Goal: Task Accomplishment & Management: Manage account settings

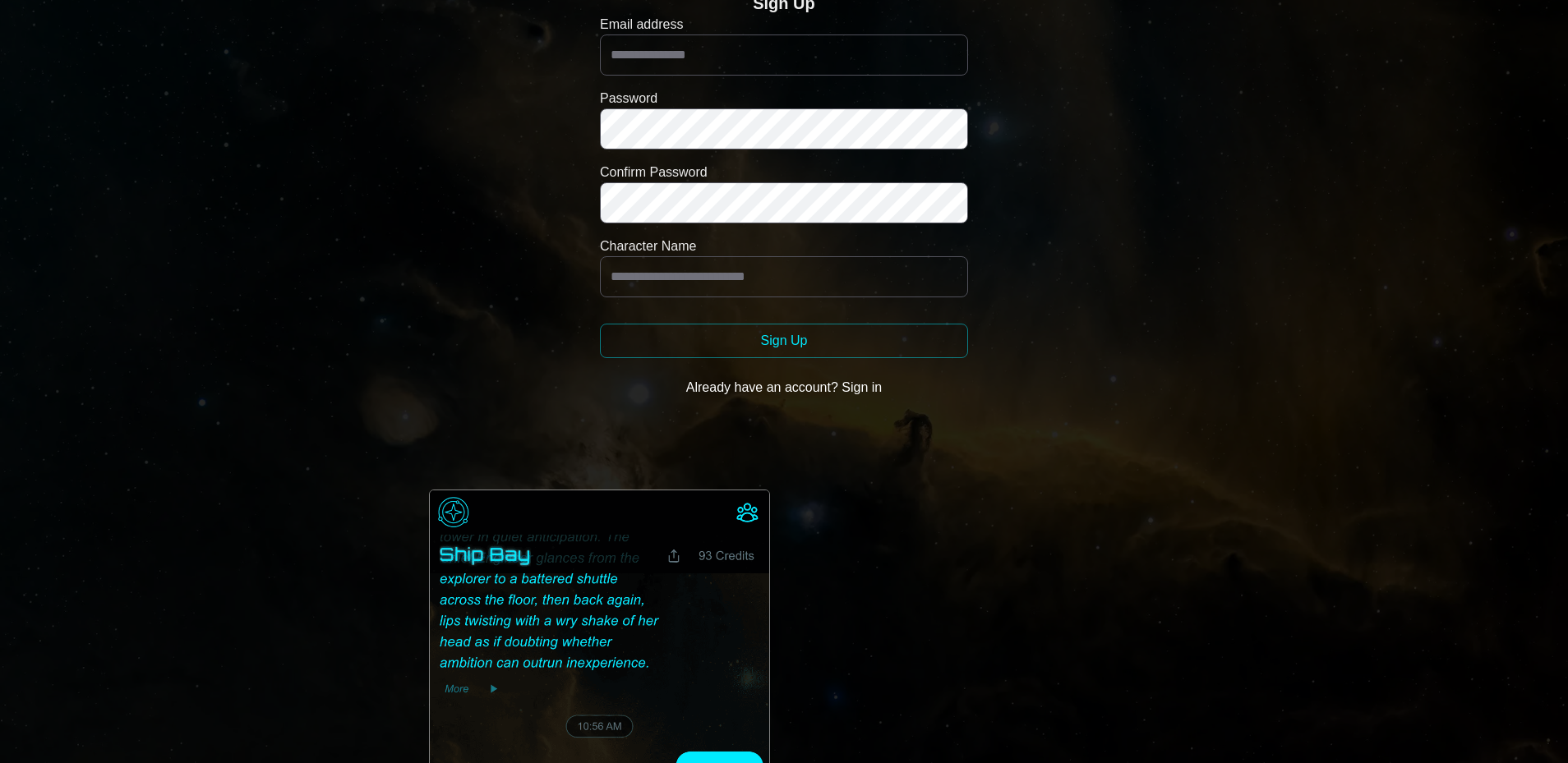
scroll to position [329, 0]
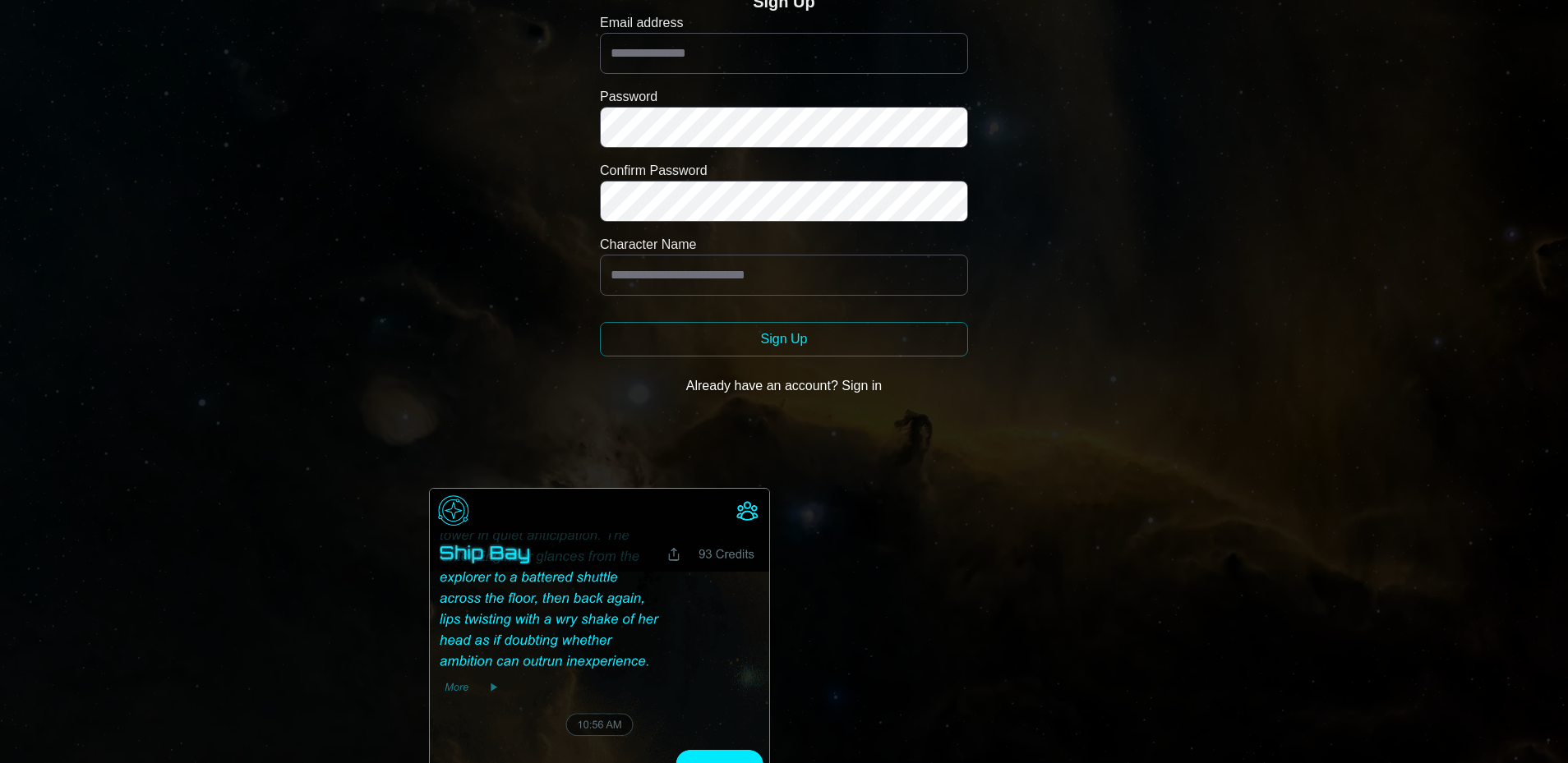
click at [851, 388] on button "Already have an account? Sign in" at bounding box center [784, 386] width 368 height 33
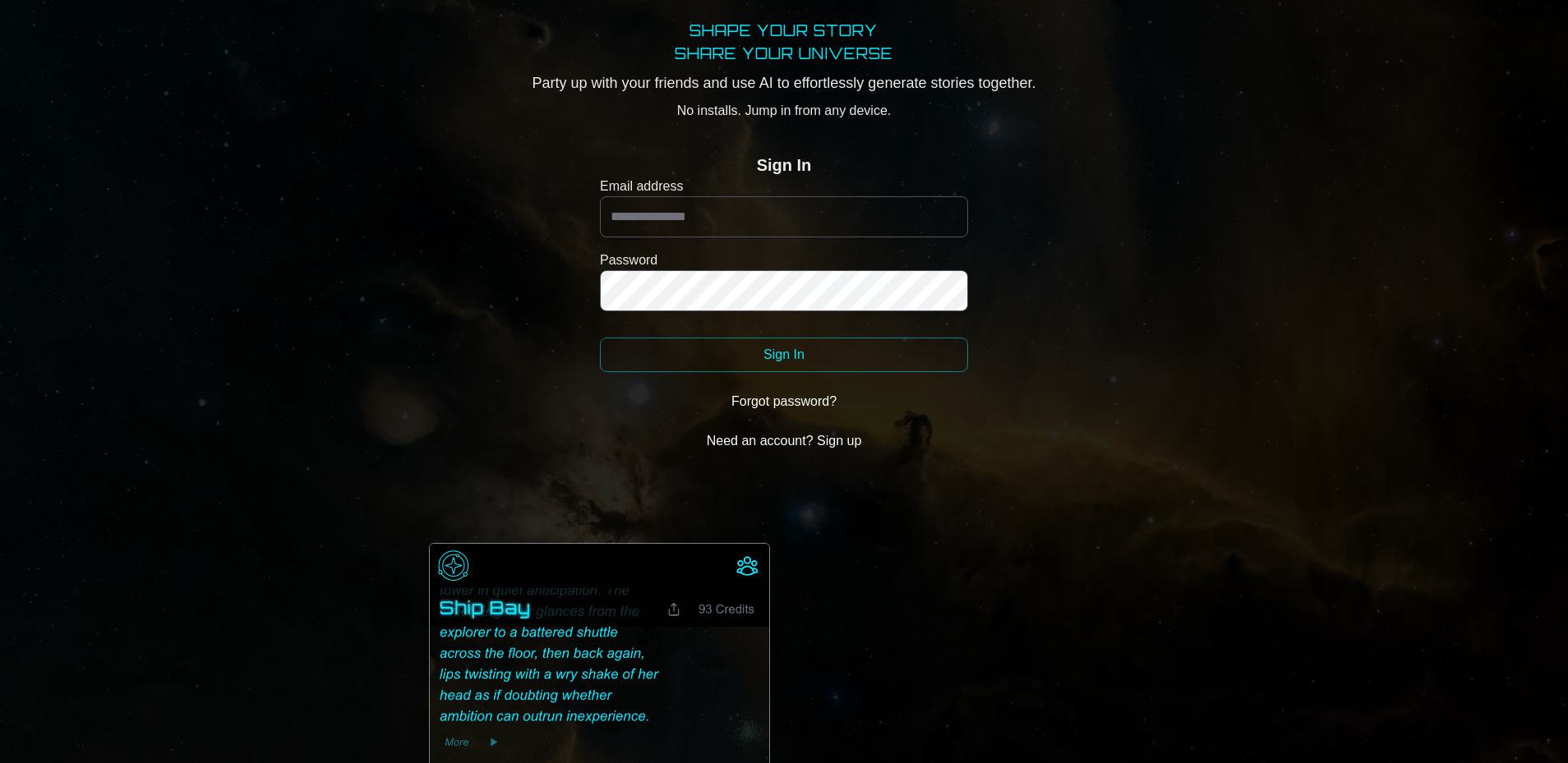
scroll to position [164, 0]
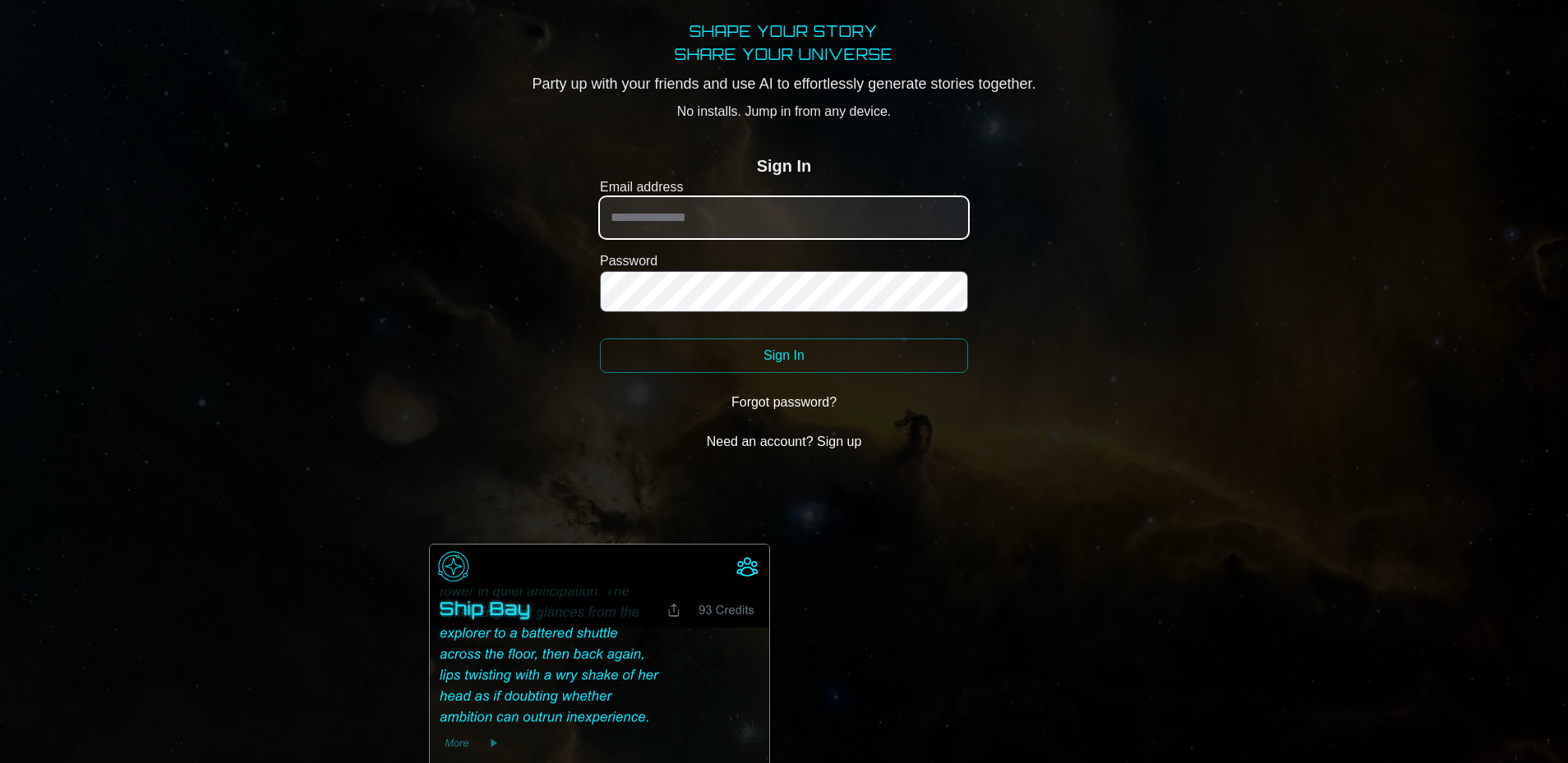
click at [696, 220] on input "Email address" at bounding box center [784, 218] width 368 height 41
type input "**********"
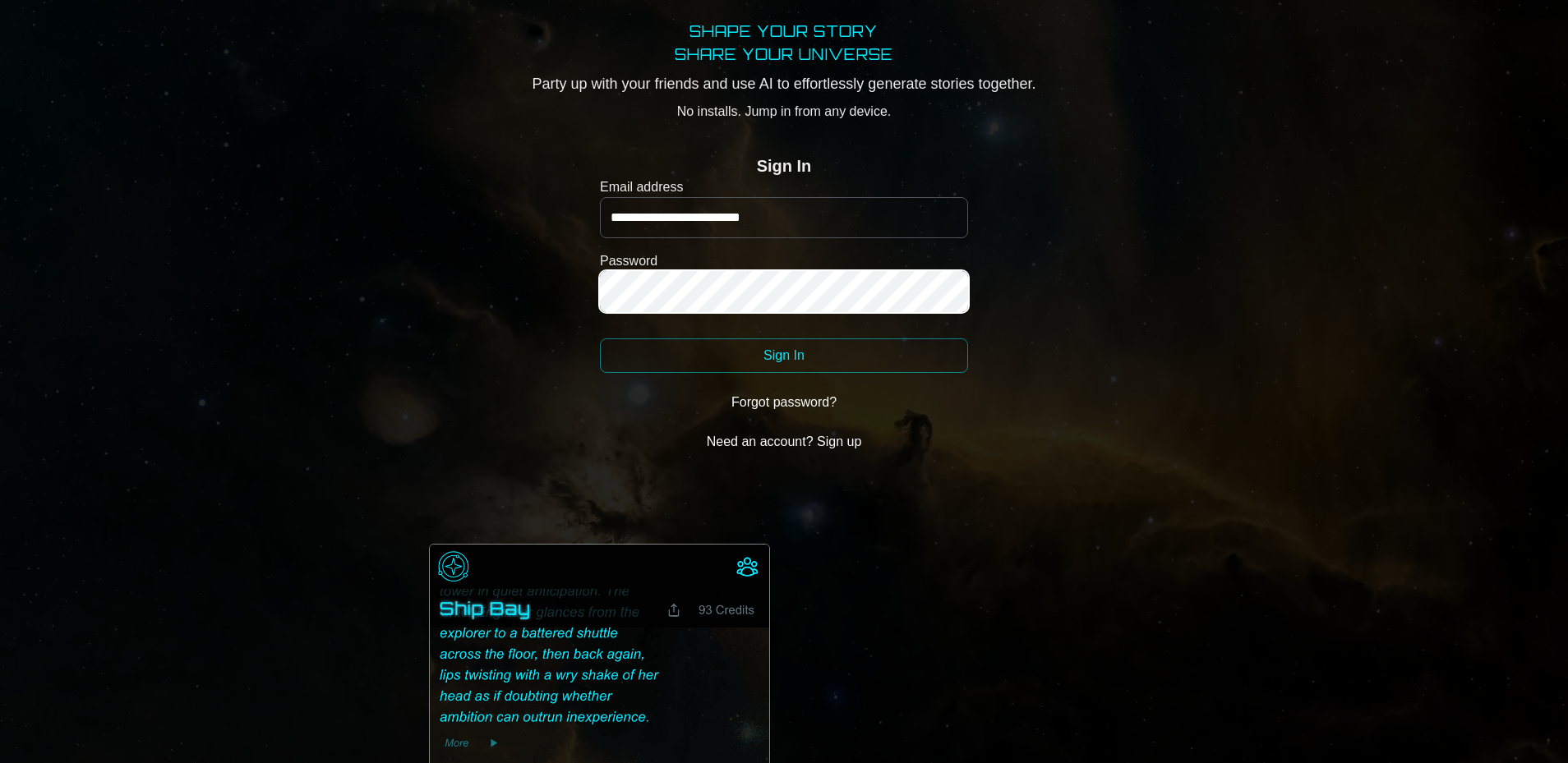
drag, startPoint x: 625, startPoint y: 342, endPoint x: 580, endPoint y: 344, distance: 45.0
click at [624, 342] on button "Sign In" at bounding box center [784, 355] width 368 height 34
click at [600, 338] on button "Sign In" at bounding box center [784, 355] width 368 height 34
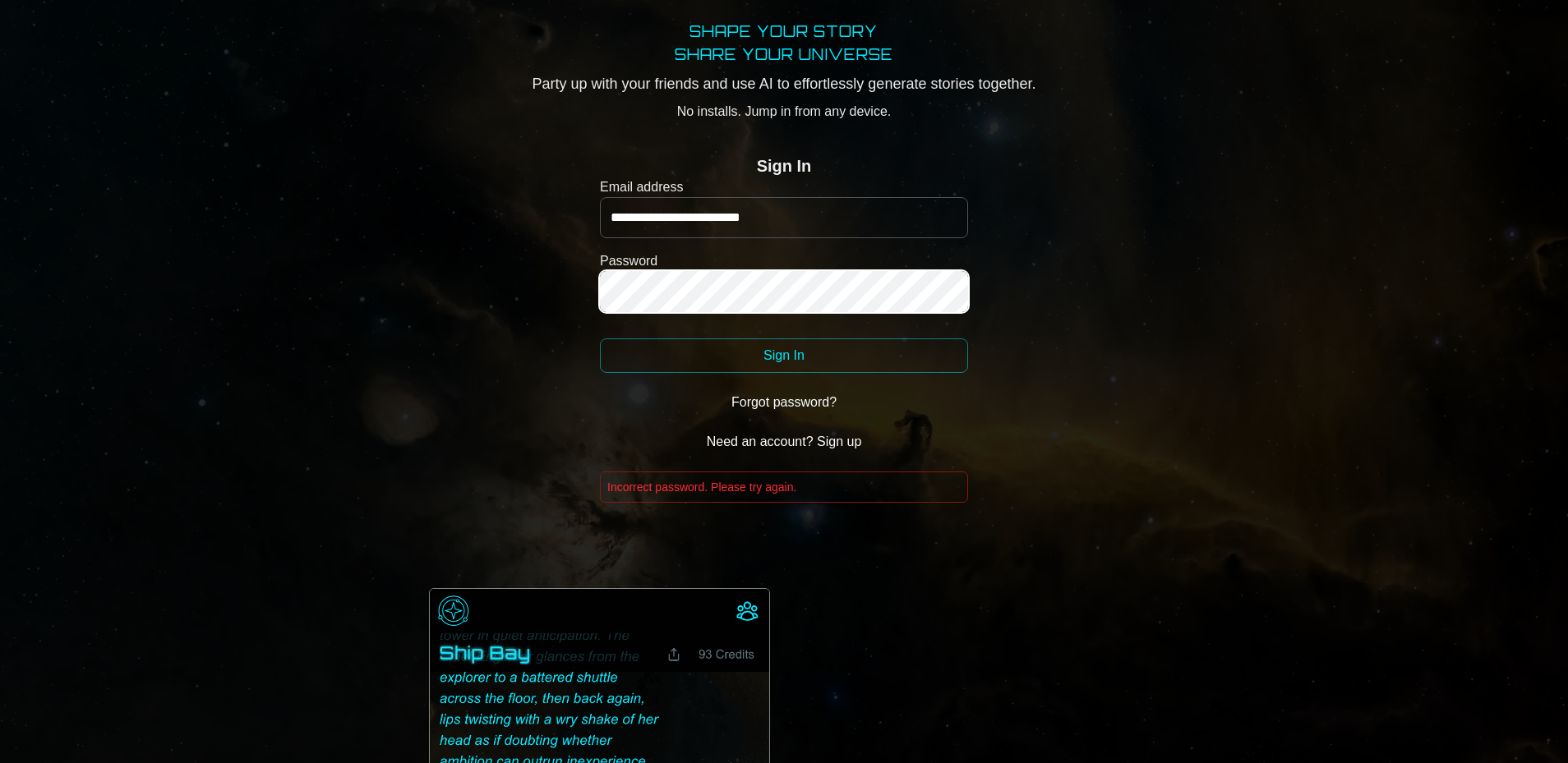
click at [600, 338] on button "Sign In" at bounding box center [784, 355] width 368 height 34
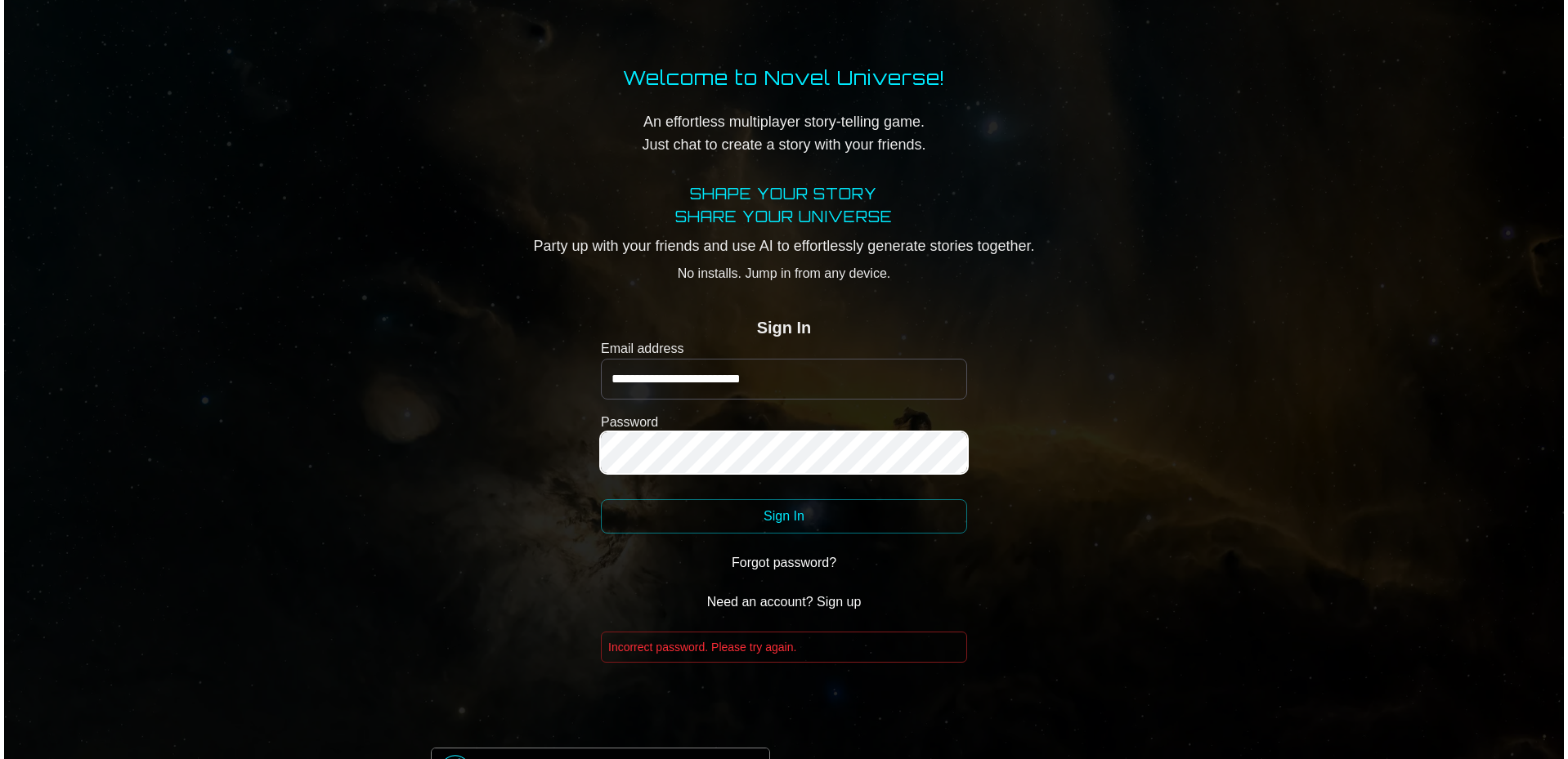
scroll to position [0, 0]
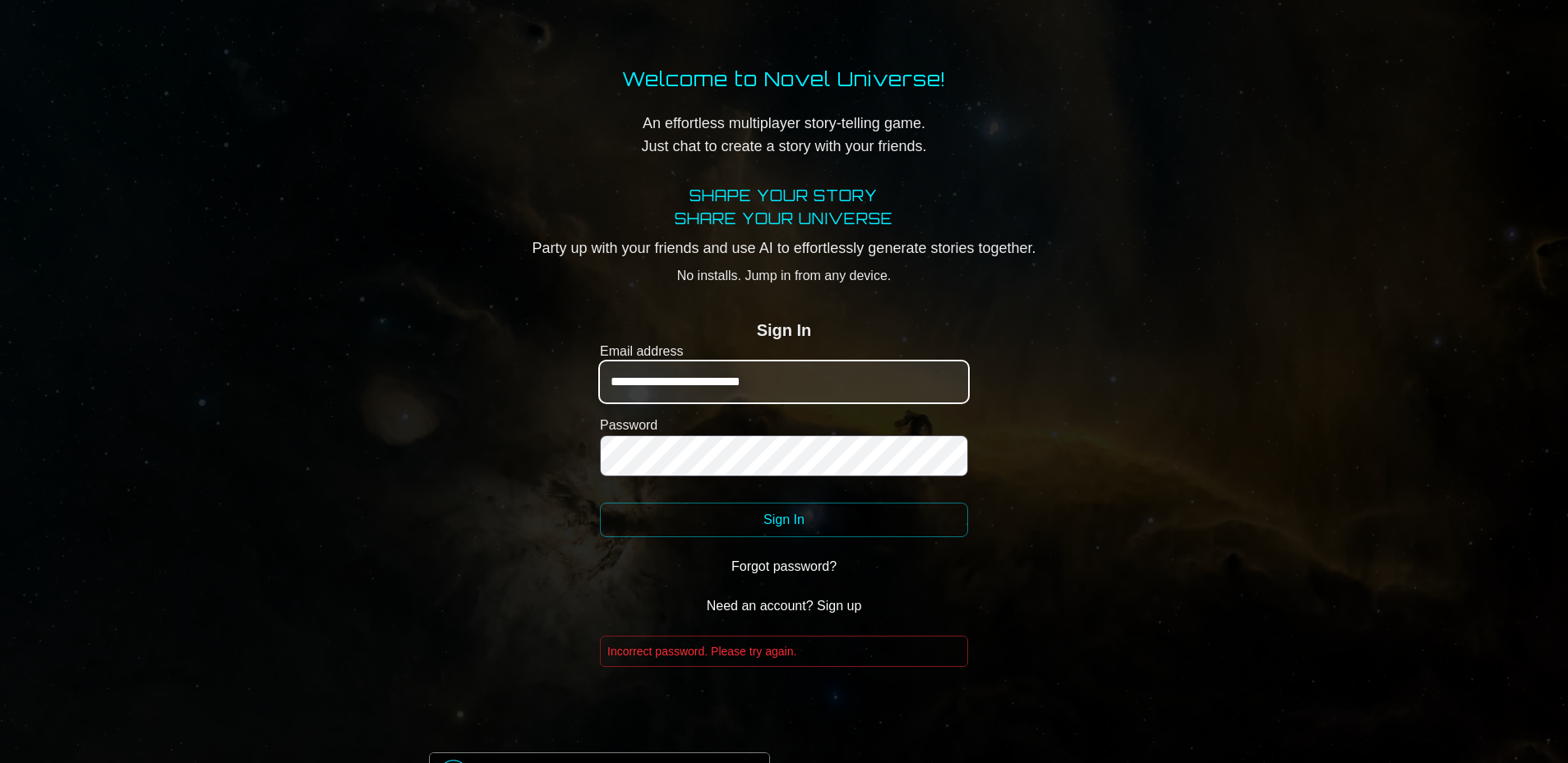
click at [690, 397] on input "**********" at bounding box center [784, 382] width 368 height 41
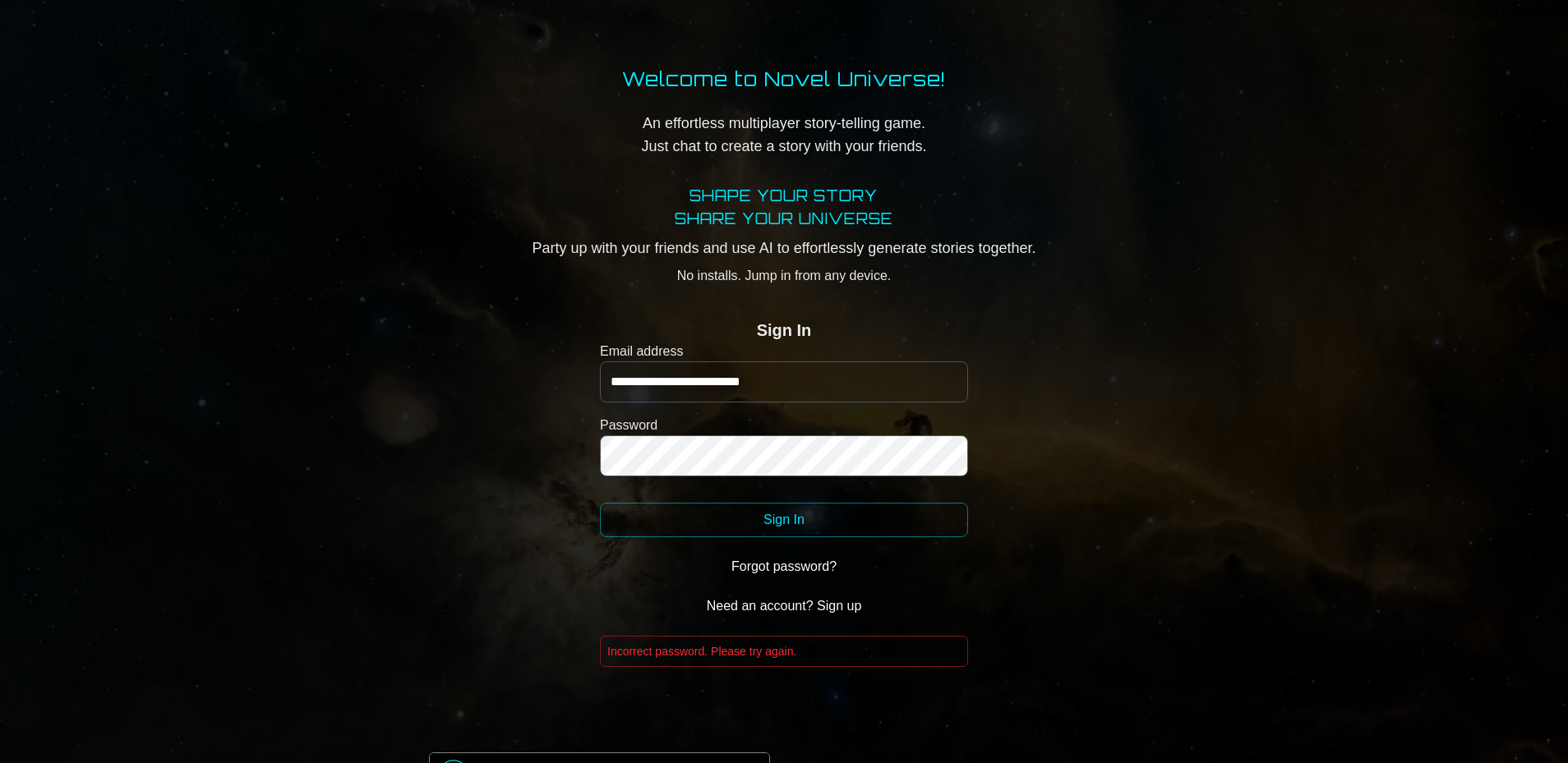
click at [794, 570] on button "Forgot password?" at bounding box center [784, 566] width 368 height 33
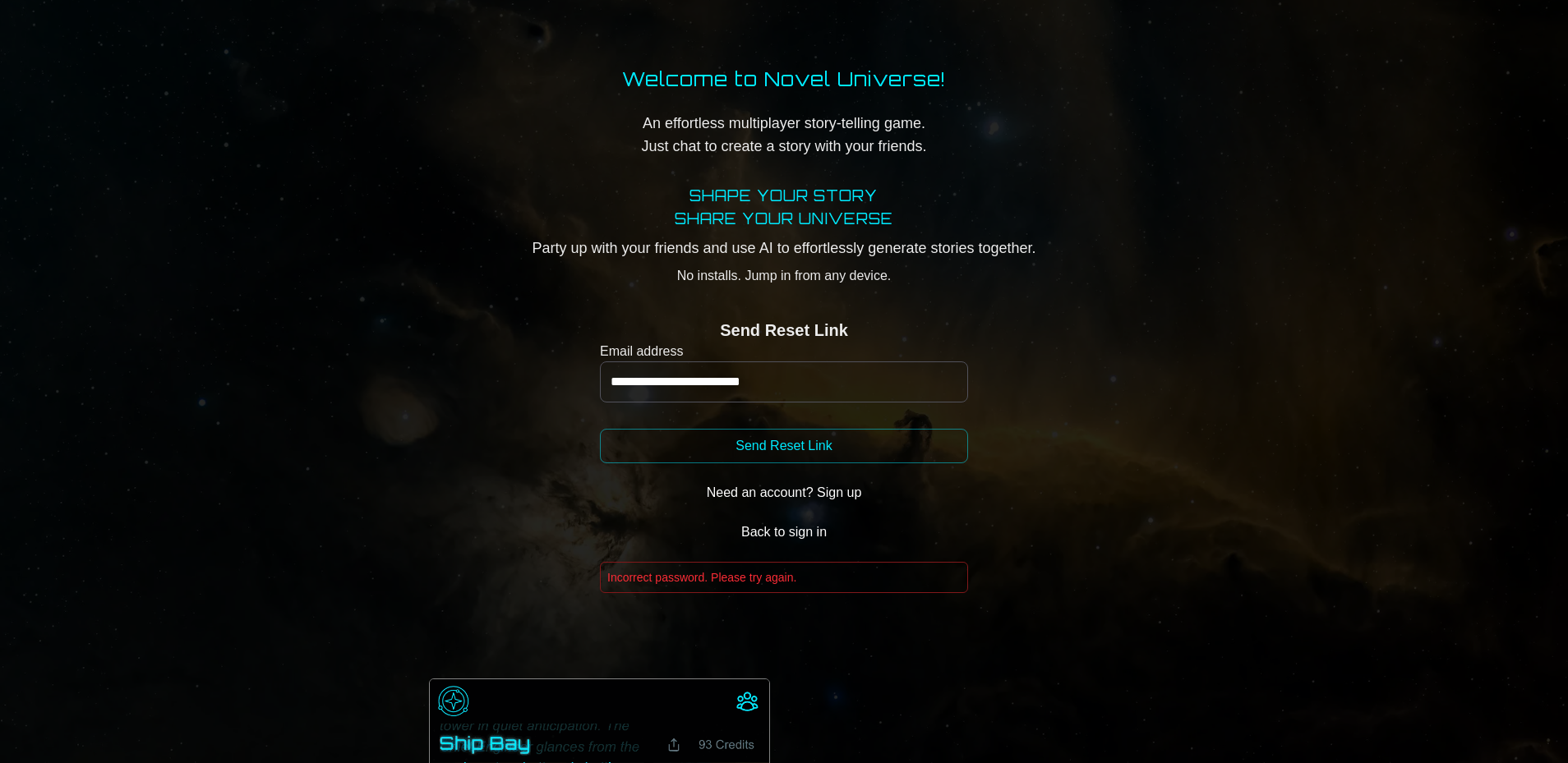
click at [784, 447] on button "Send Reset Link" at bounding box center [784, 446] width 368 height 34
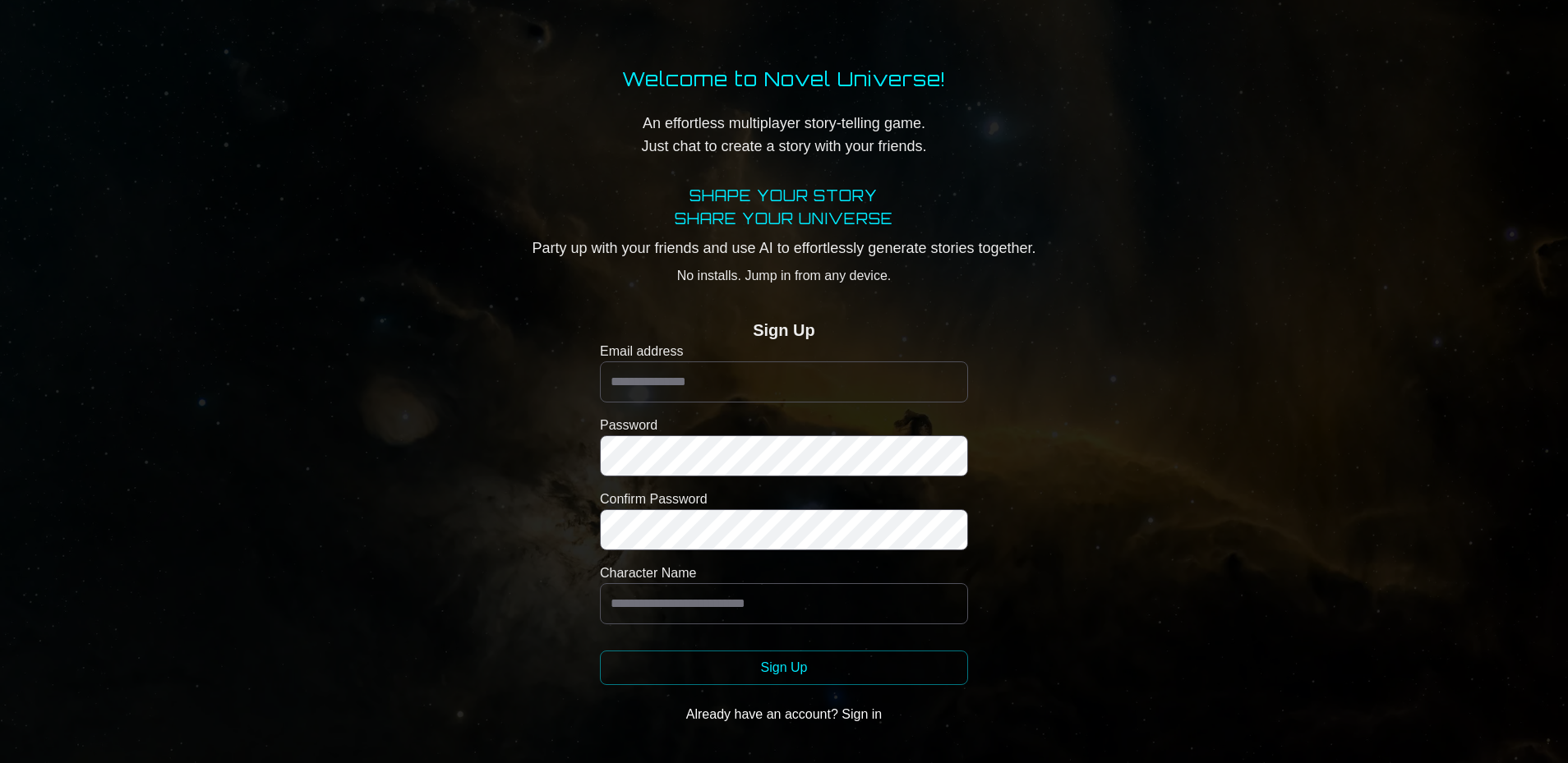
click at [864, 716] on button "Already have an account? Sign in" at bounding box center [784, 715] width 368 height 33
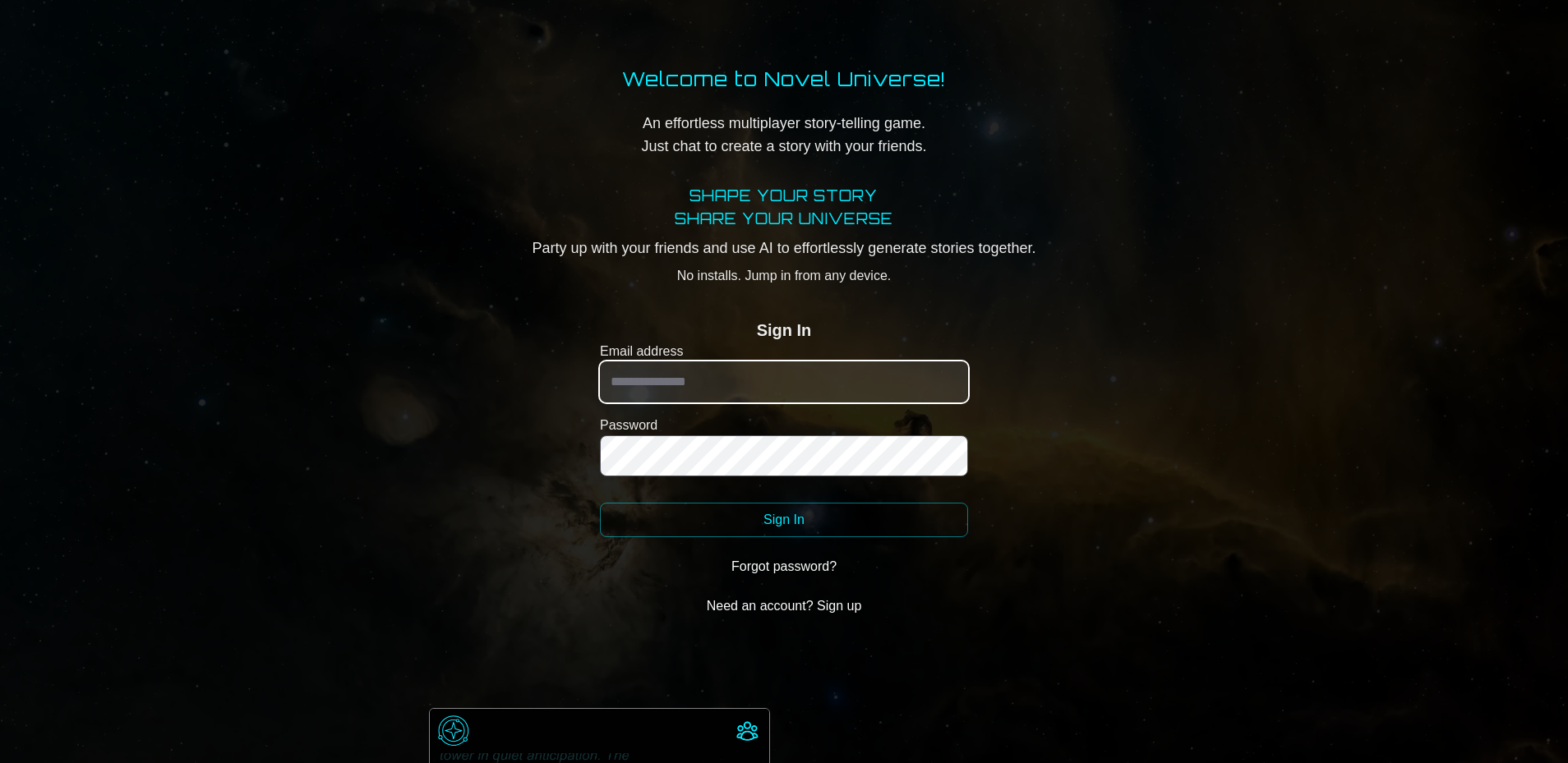
click at [713, 381] on input "Email address" at bounding box center [784, 382] width 368 height 41
type input "**********"
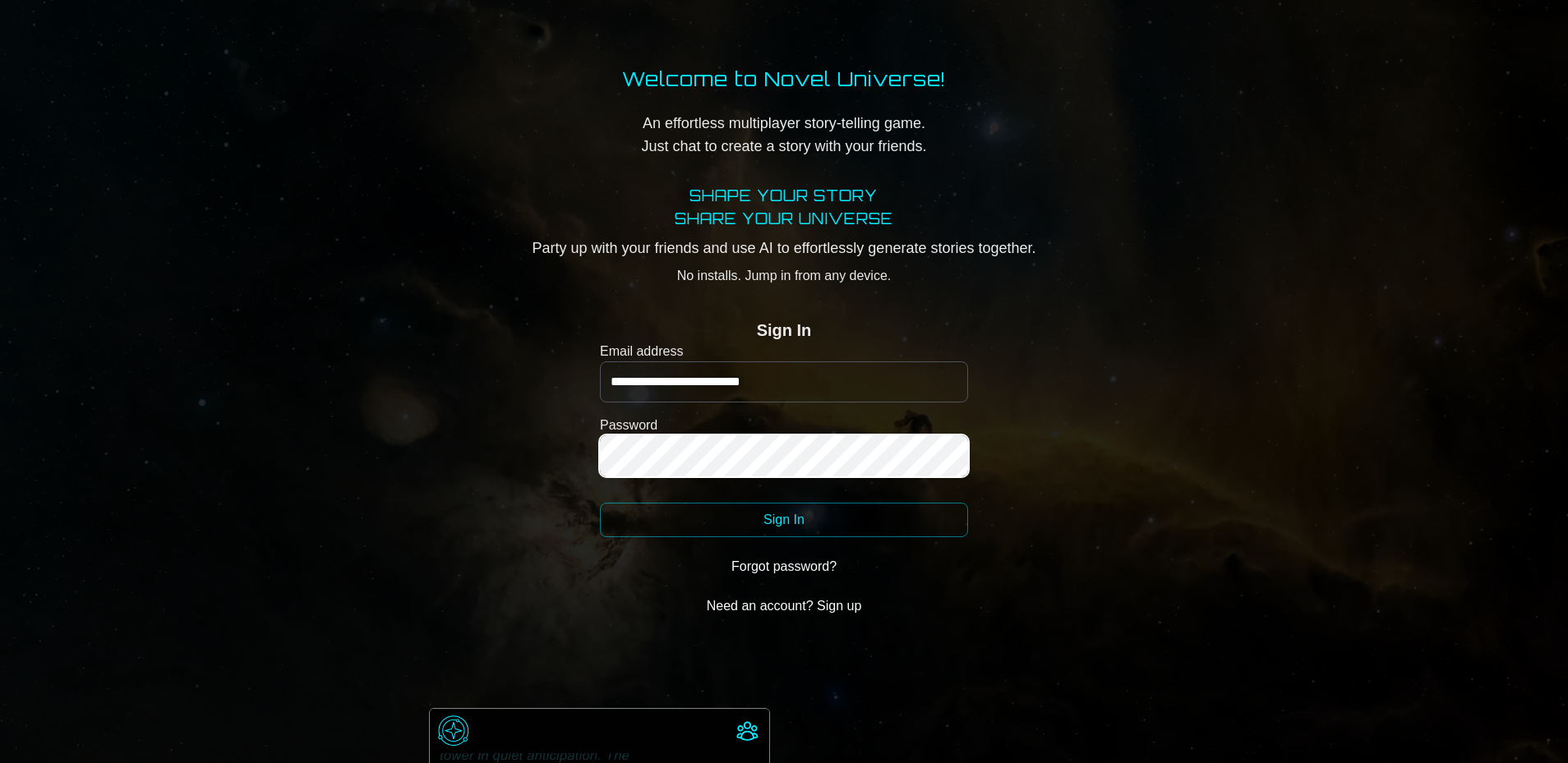
click at [600, 503] on button "Sign In" at bounding box center [784, 520] width 368 height 34
